Goal: Book appointment/travel/reservation

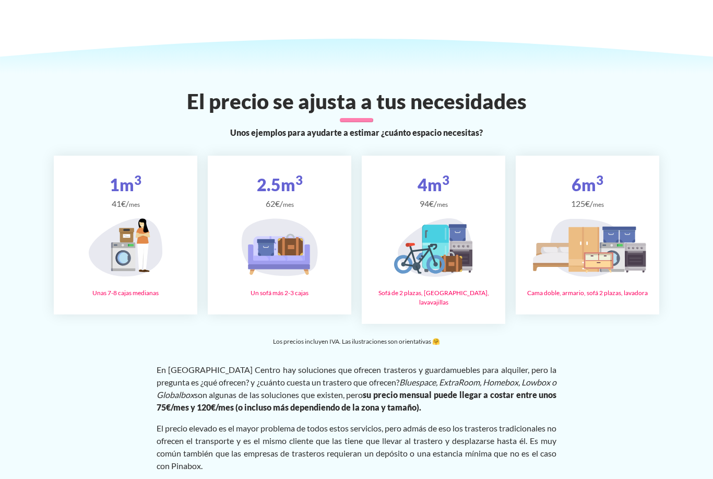
scroll to position [1729, 0]
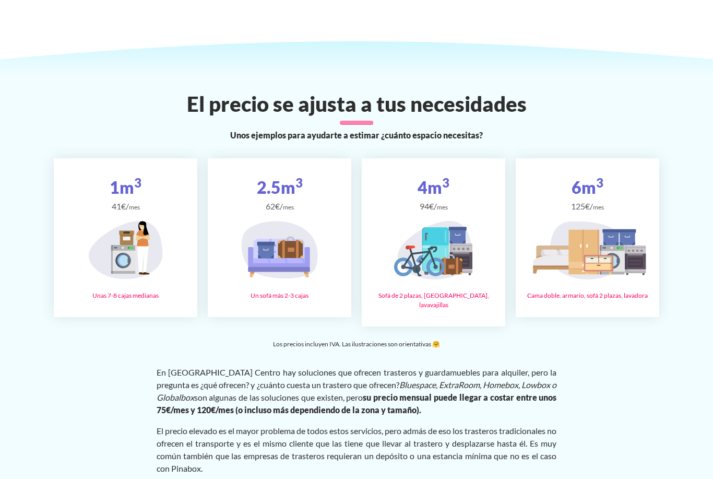
click at [609, 256] on icon at bounding box center [598, 263] width 27 height 14
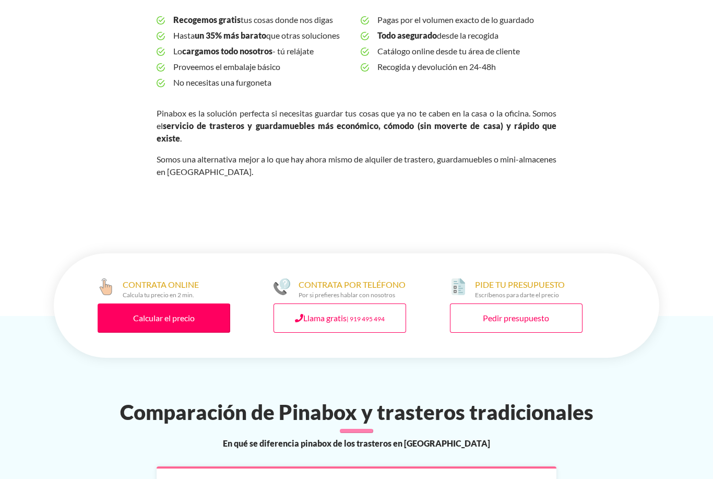
scroll to position [416, 0]
click at [184, 303] on link "Calcular el precio" at bounding box center [164, 317] width 133 height 29
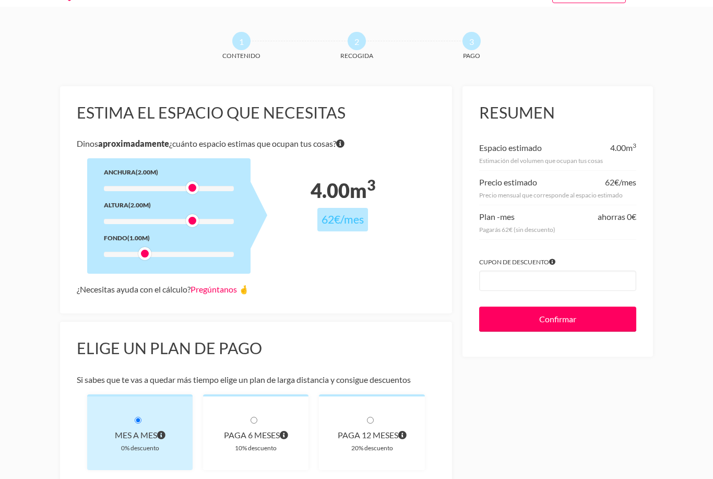
scroll to position [24, 0]
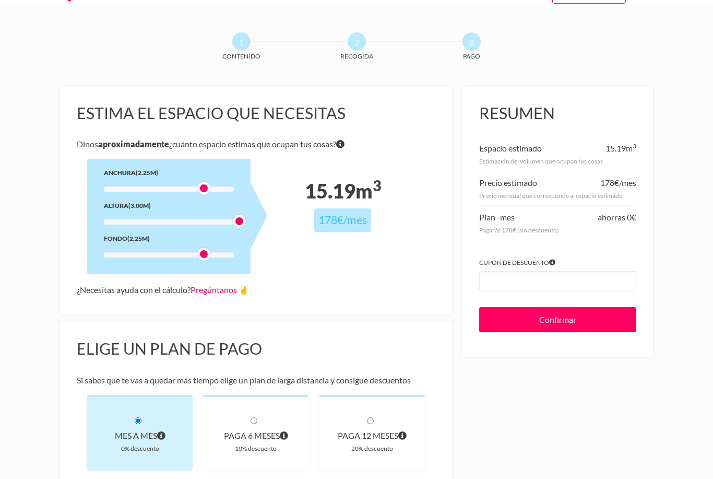
click at [253, 417] on input "radio" at bounding box center [254, 420] width 7 height 7
radio input "true"
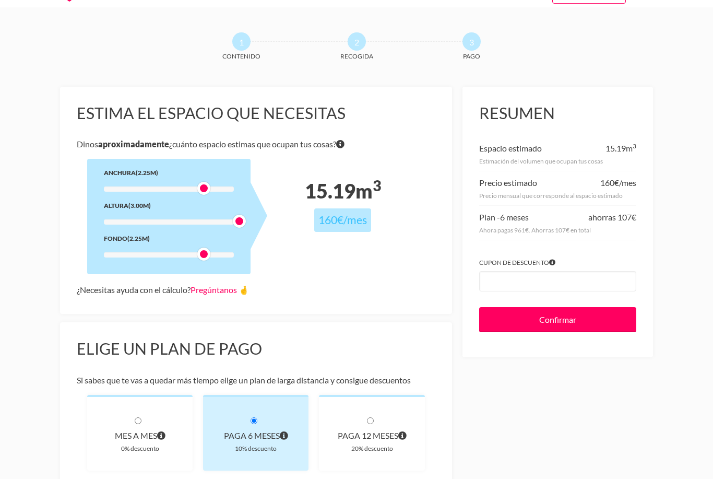
click at [129, 420] on div "Mes a mes 0% descuento" at bounding box center [139, 433] width 105 height 76
radio input "true"
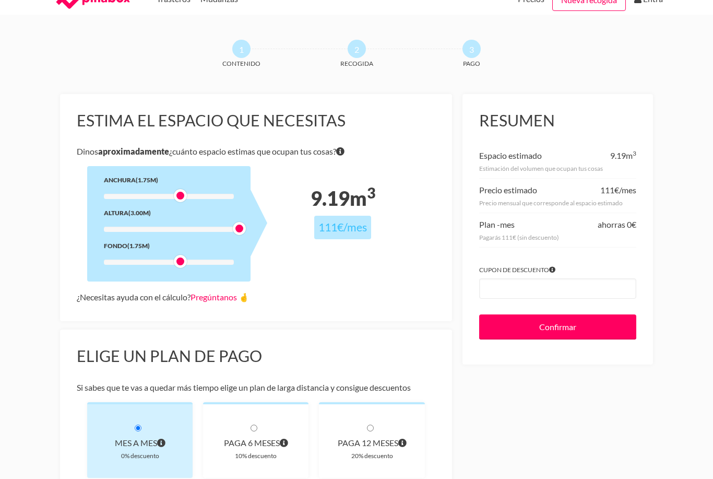
scroll to position [0, 0]
